Goal: Task Accomplishment & Management: Use online tool/utility

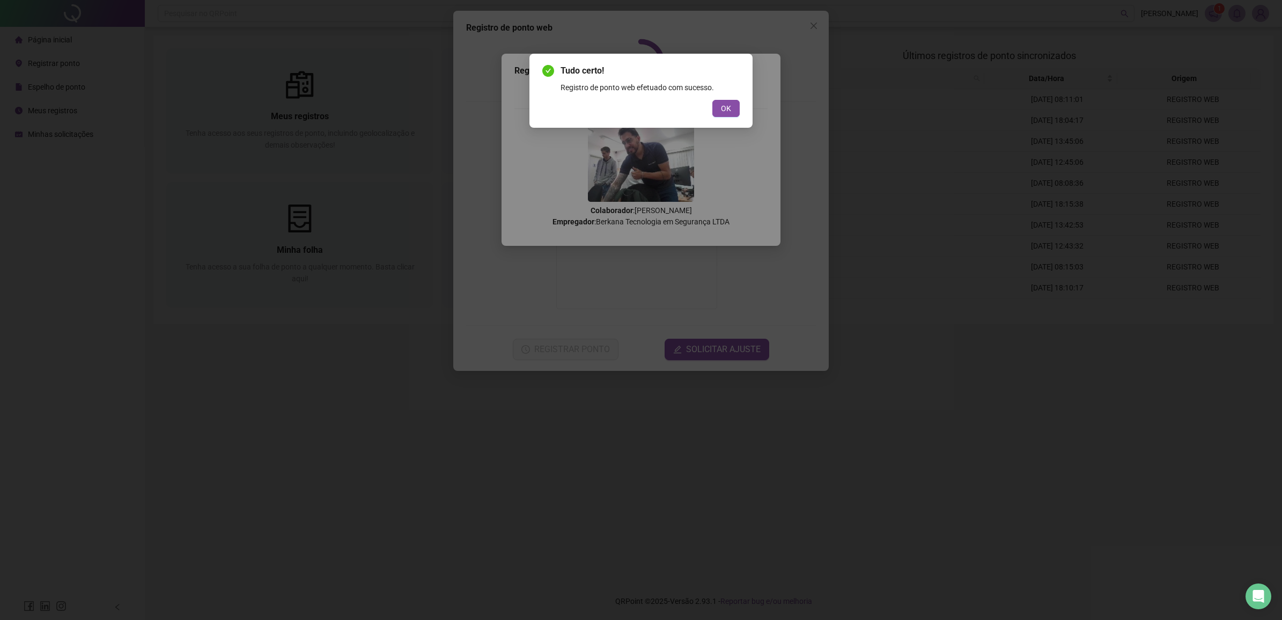
drag, startPoint x: 723, startPoint y: 100, endPoint x: 709, endPoint y: 124, distance: 27.4
click at [724, 100] on button "OK" at bounding box center [725, 108] width 27 height 17
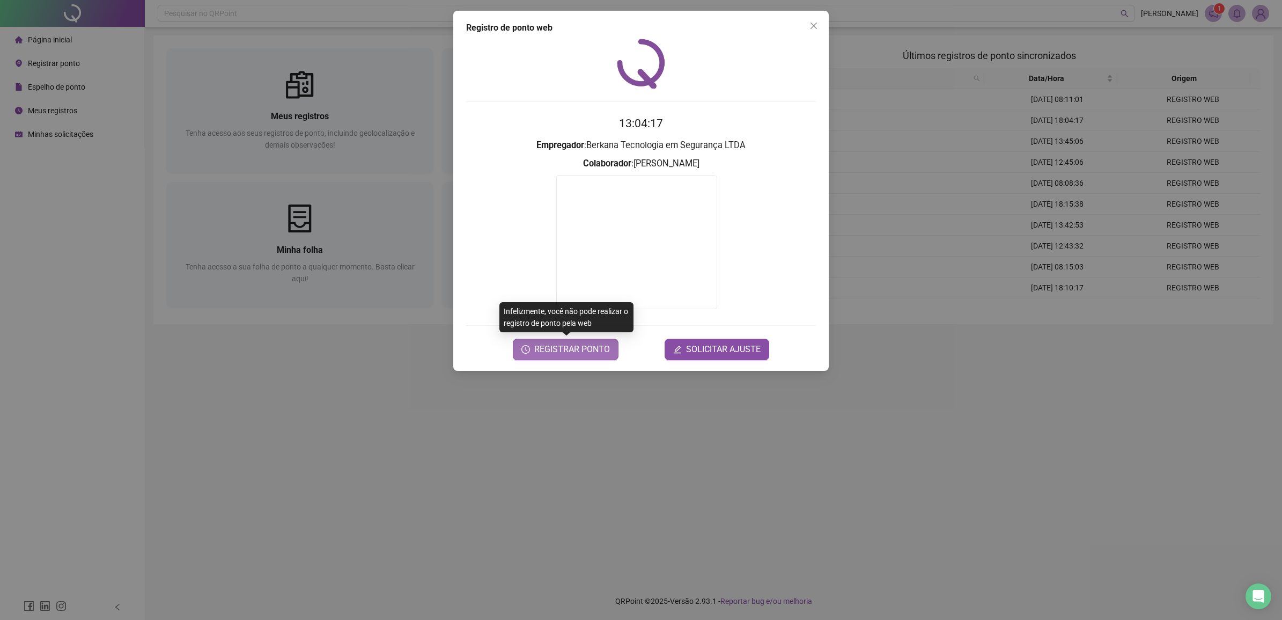
click at [577, 346] on span "REGISTRAR PONTO" at bounding box center [572, 349] width 76 height 13
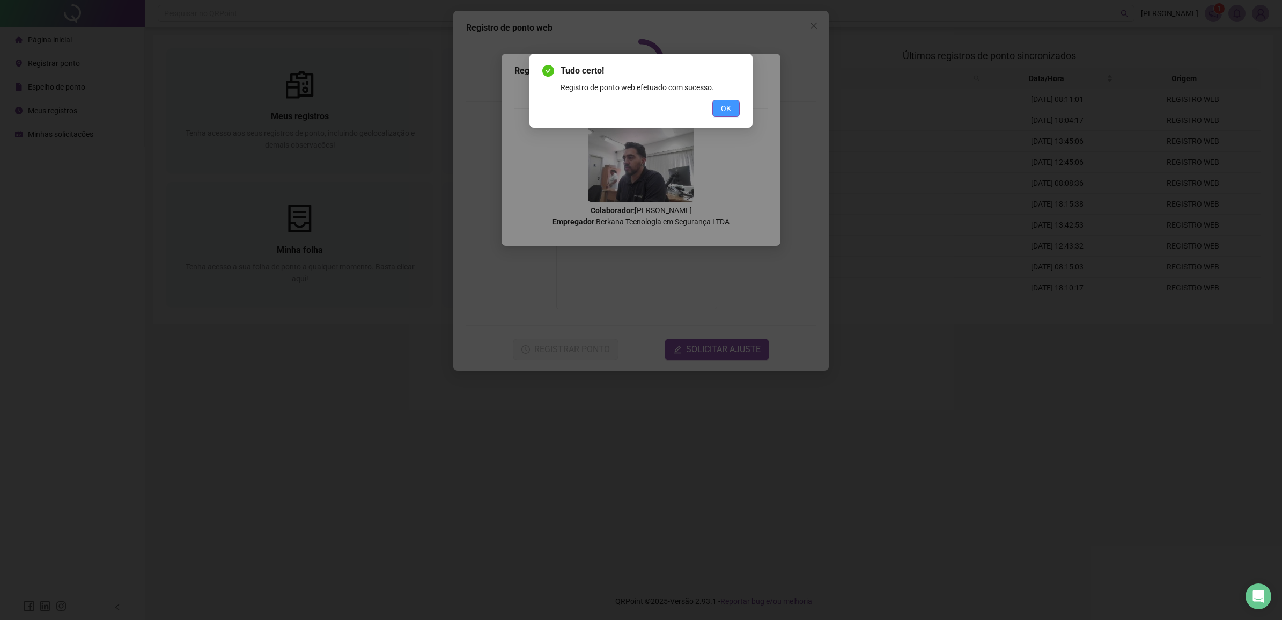
click at [732, 112] on button "OK" at bounding box center [725, 108] width 27 height 17
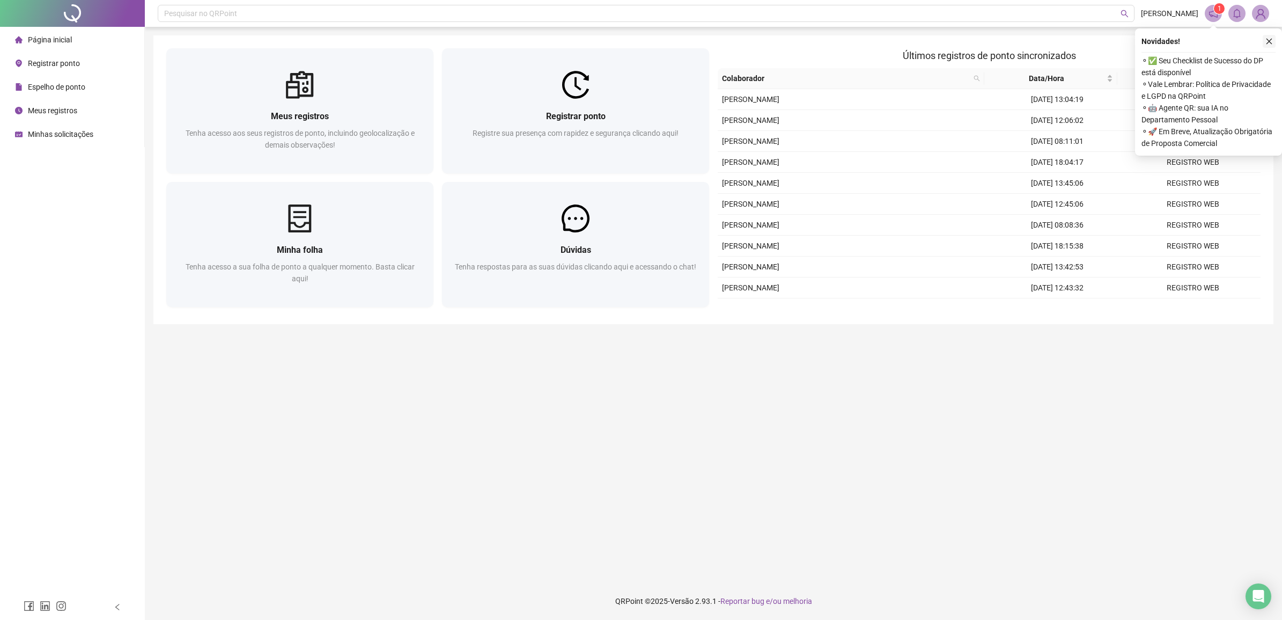
click at [1270, 39] on icon "close" at bounding box center [1270, 42] width 8 height 8
click at [798, 530] on main "Meus registros Tenha acesso aos seus registros de ponto, incluindo geolocalizaç…" at bounding box center [713, 304] width 1120 height 538
